Goal: Transaction & Acquisition: Purchase product/service

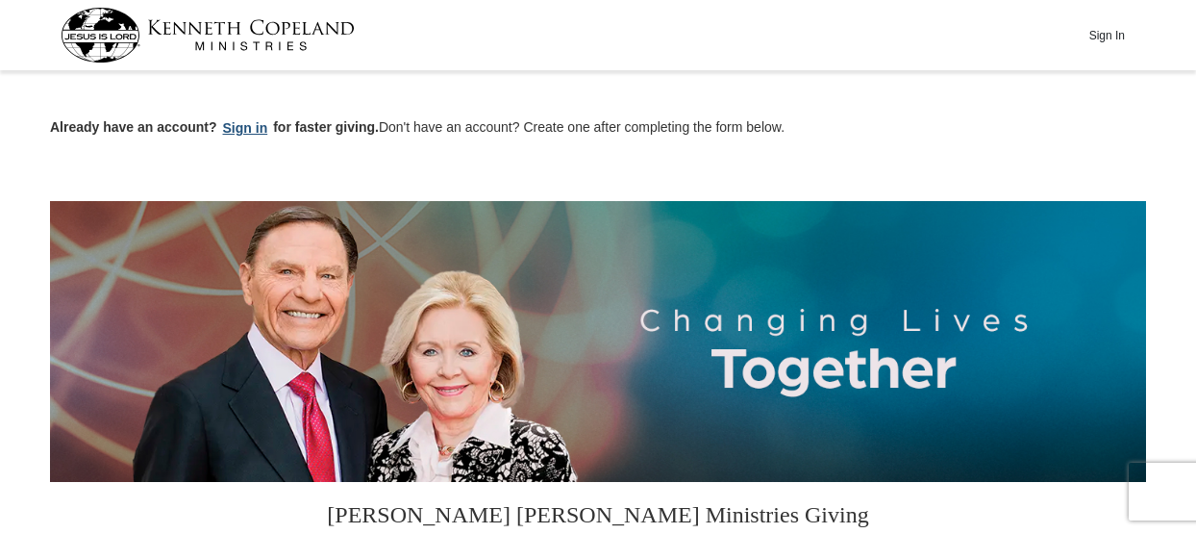
click at [249, 128] on button "Sign in" at bounding box center [245, 128] width 57 height 22
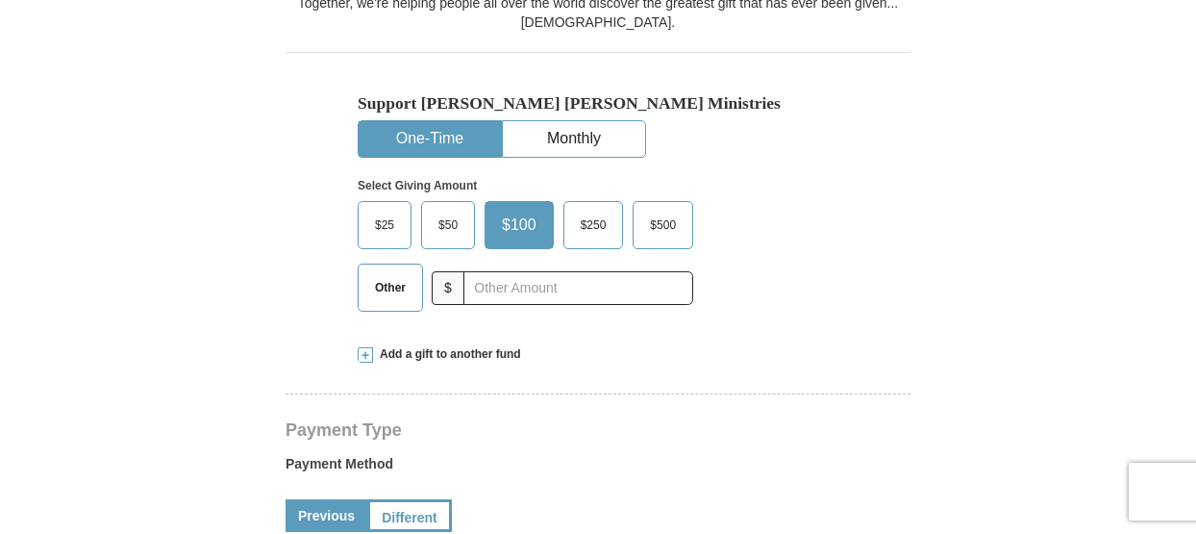
select select "OH"
click at [380, 302] on span "Other" at bounding box center [390, 287] width 50 height 29
click at [0, 0] on input "Other" at bounding box center [0, 0] width 0 height 0
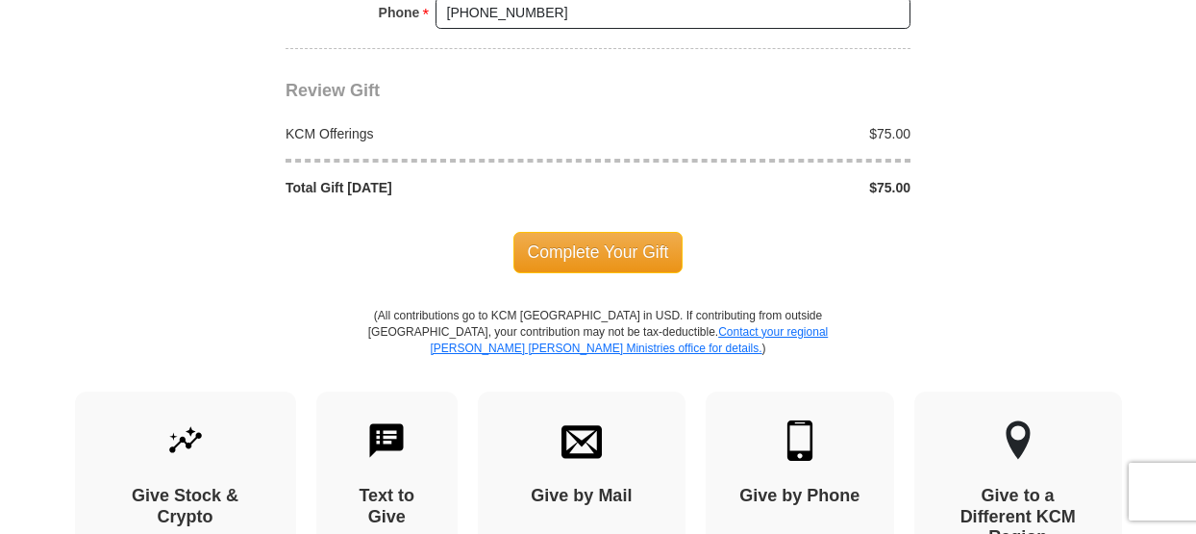
scroll to position [1769, 0]
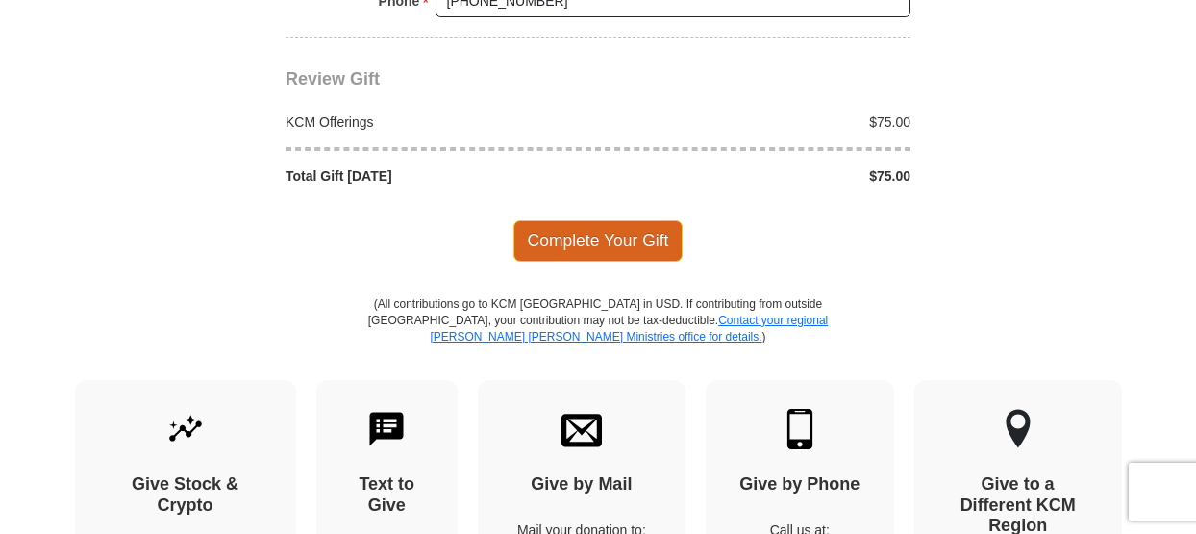
type input "75"
click at [632, 220] on span "Complete Your Gift" at bounding box center [599, 240] width 170 height 40
